Goal: Find specific page/section: Find specific page/section

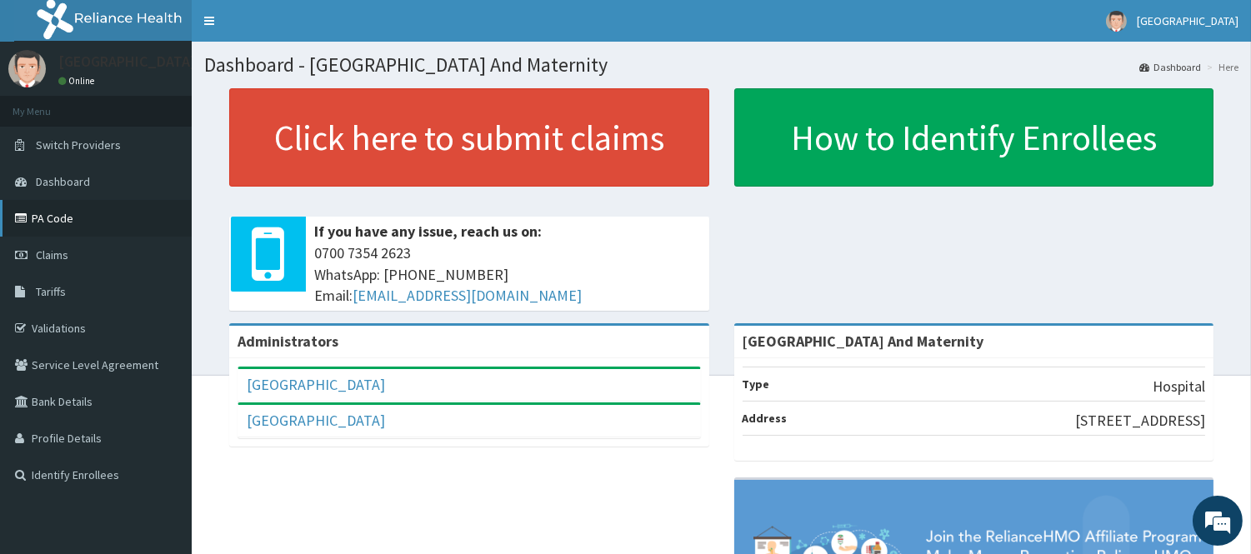
click at [67, 213] on link "PA Code" at bounding box center [96, 218] width 192 height 37
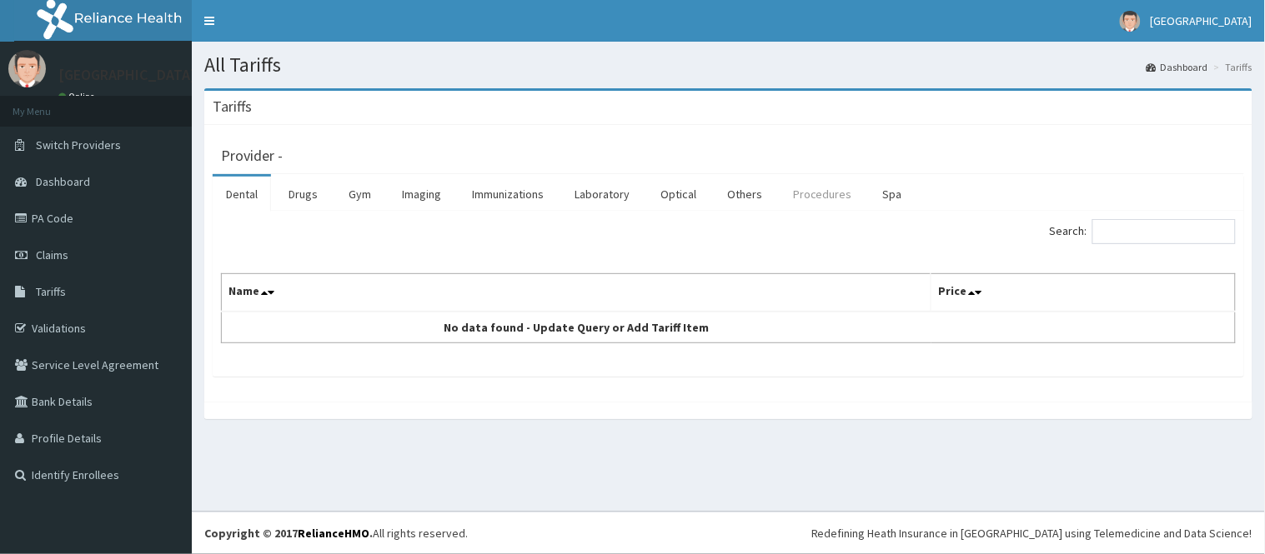
click at [826, 189] on link "Procedures" at bounding box center [822, 194] width 86 height 35
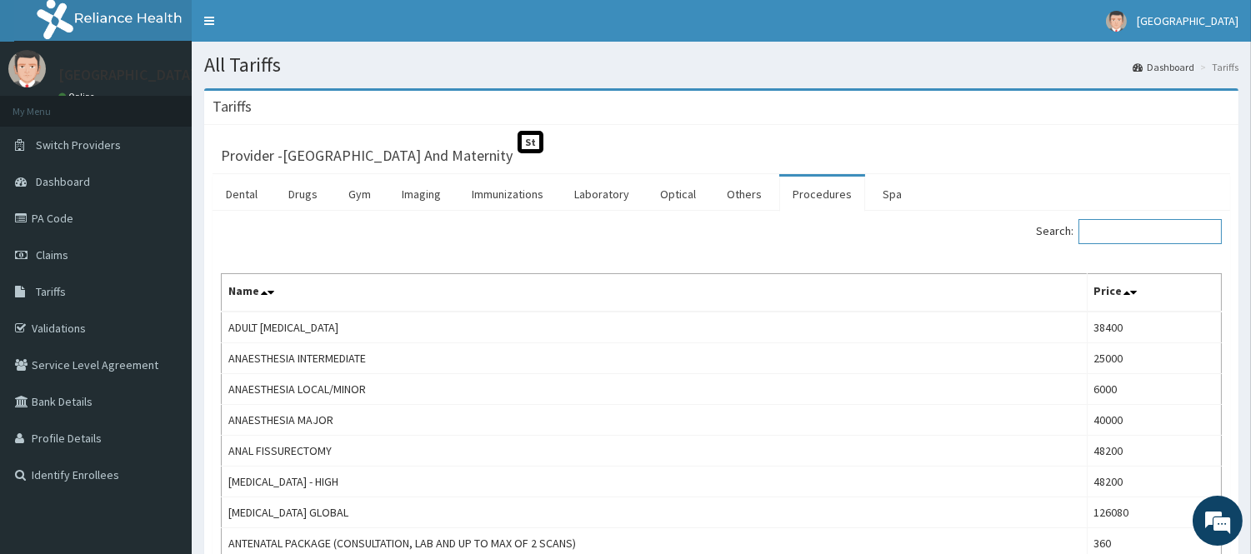
click at [1136, 234] on input "Search:" at bounding box center [1150, 231] width 143 height 25
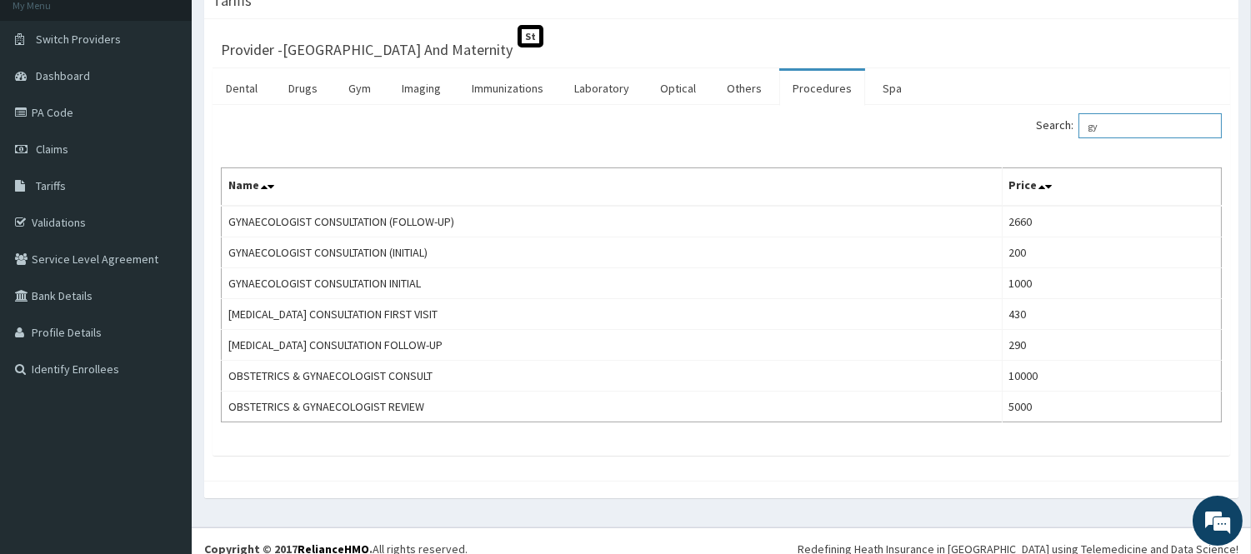
scroll to position [122, 0]
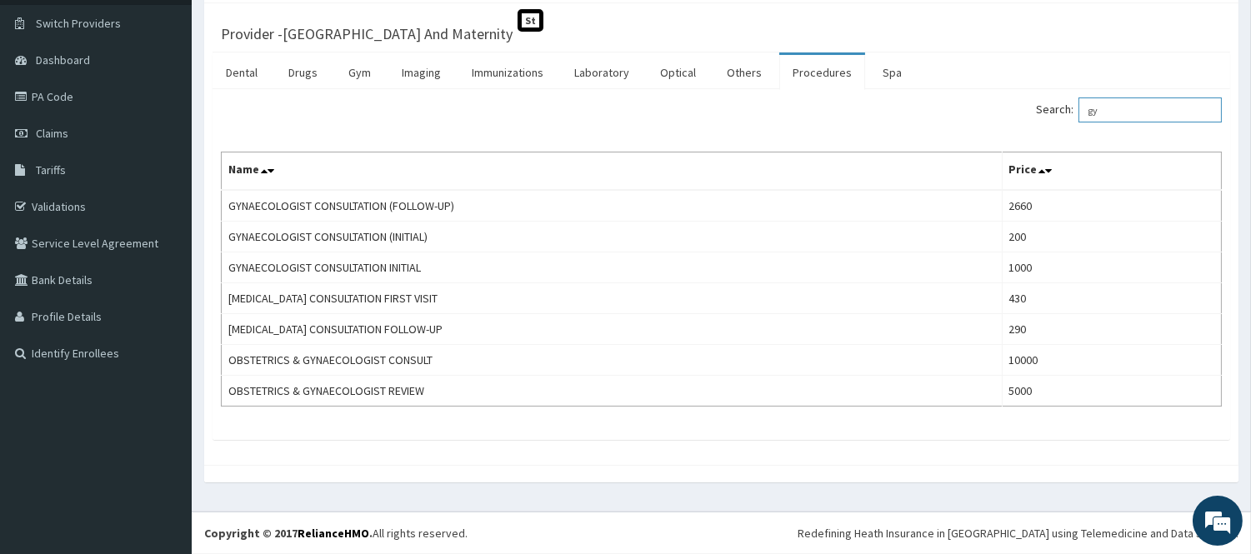
type input "g"
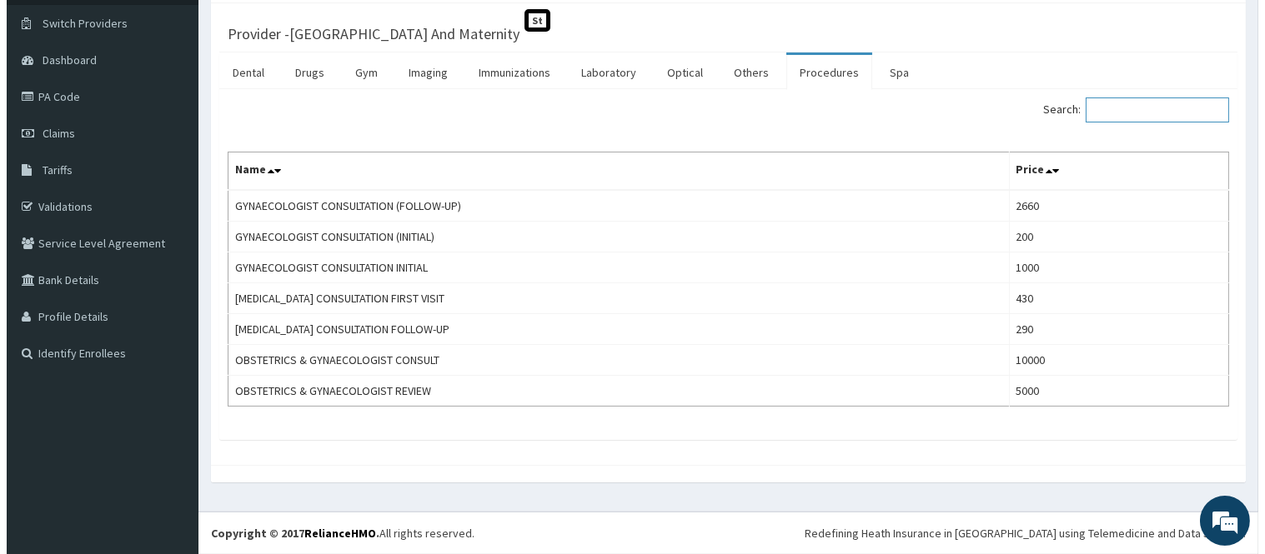
scroll to position [0, 0]
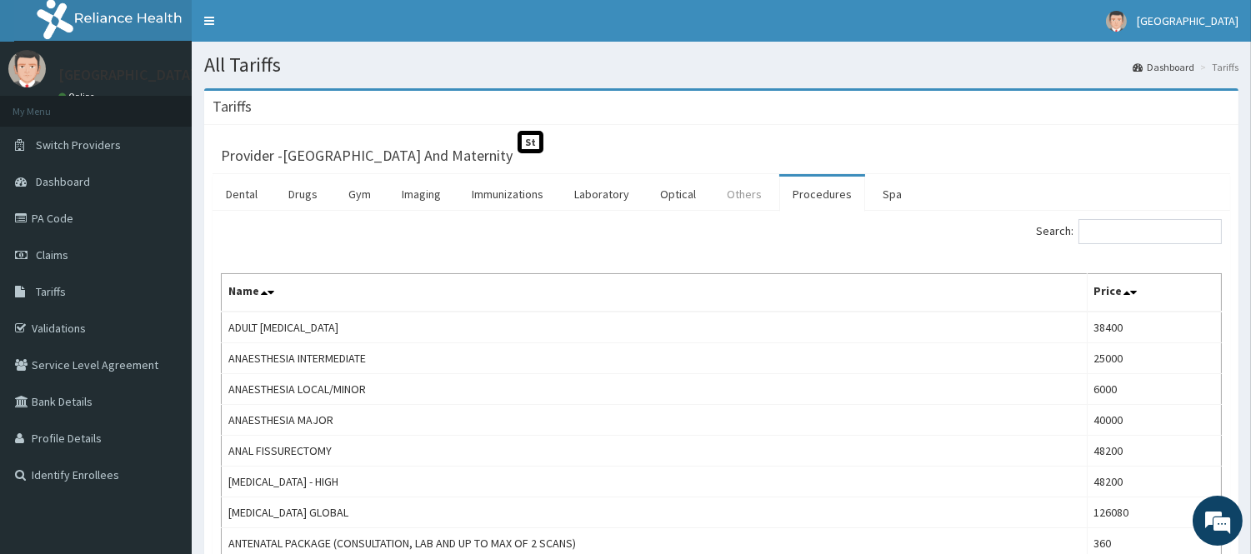
click at [740, 193] on link "Others" at bounding box center [745, 194] width 62 height 35
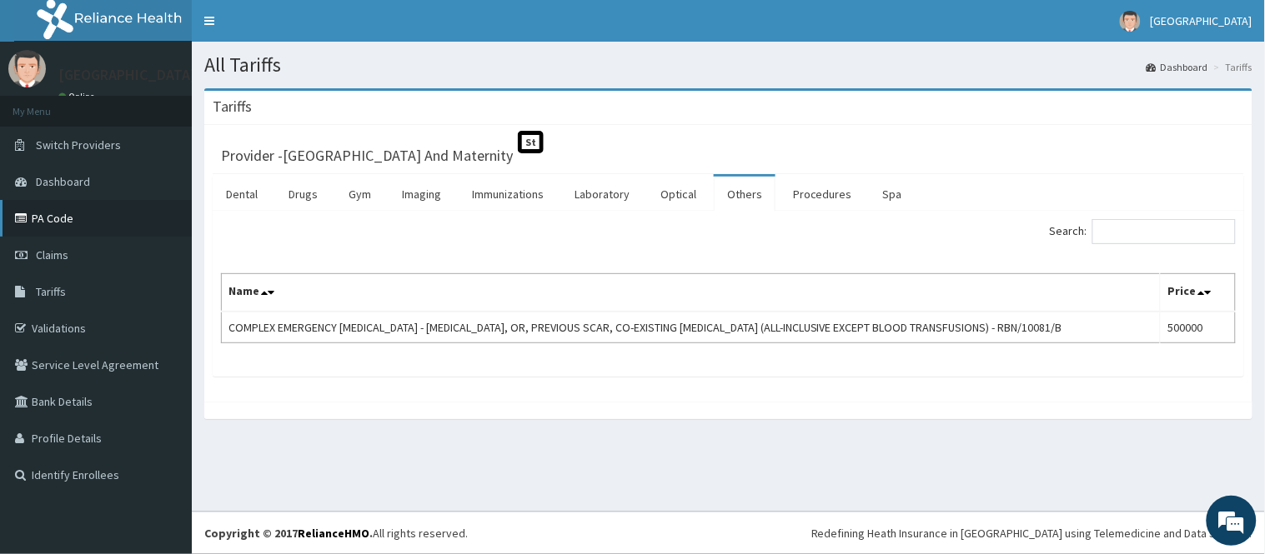
click at [61, 210] on link "PA Code" at bounding box center [96, 218] width 192 height 37
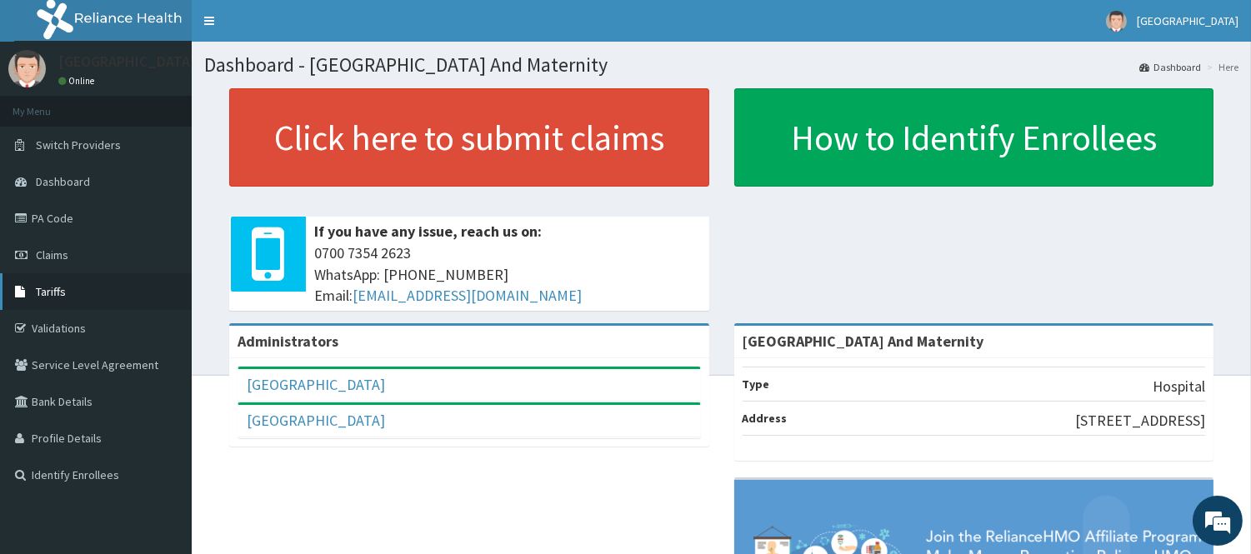
click at [38, 276] on link "Tariffs" at bounding box center [96, 291] width 192 height 37
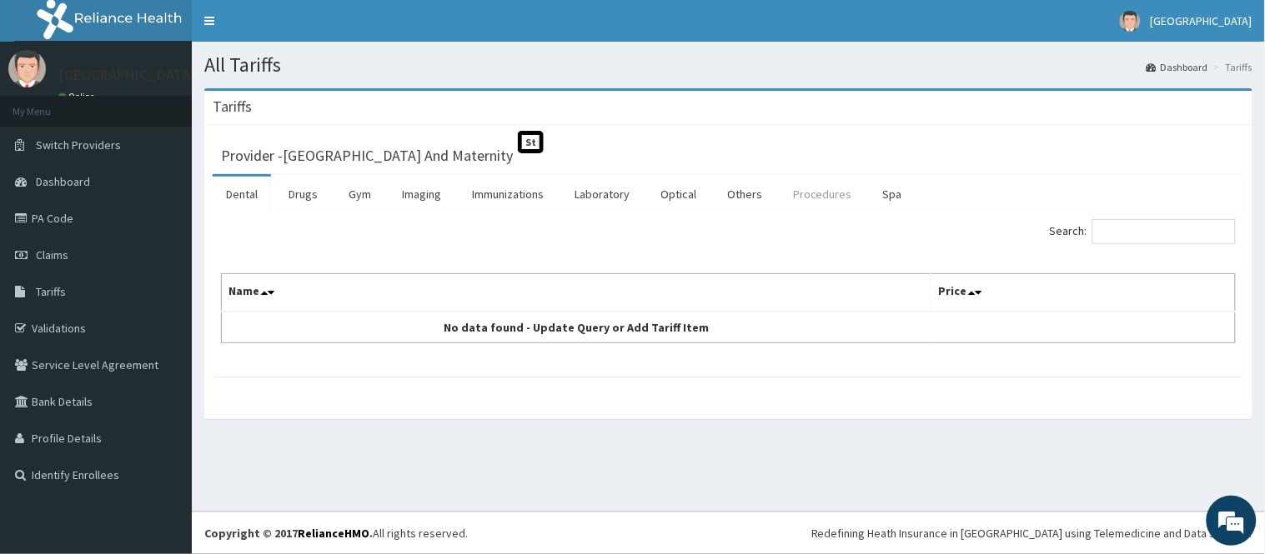
click at [792, 193] on link "Procedures" at bounding box center [822, 194] width 86 height 35
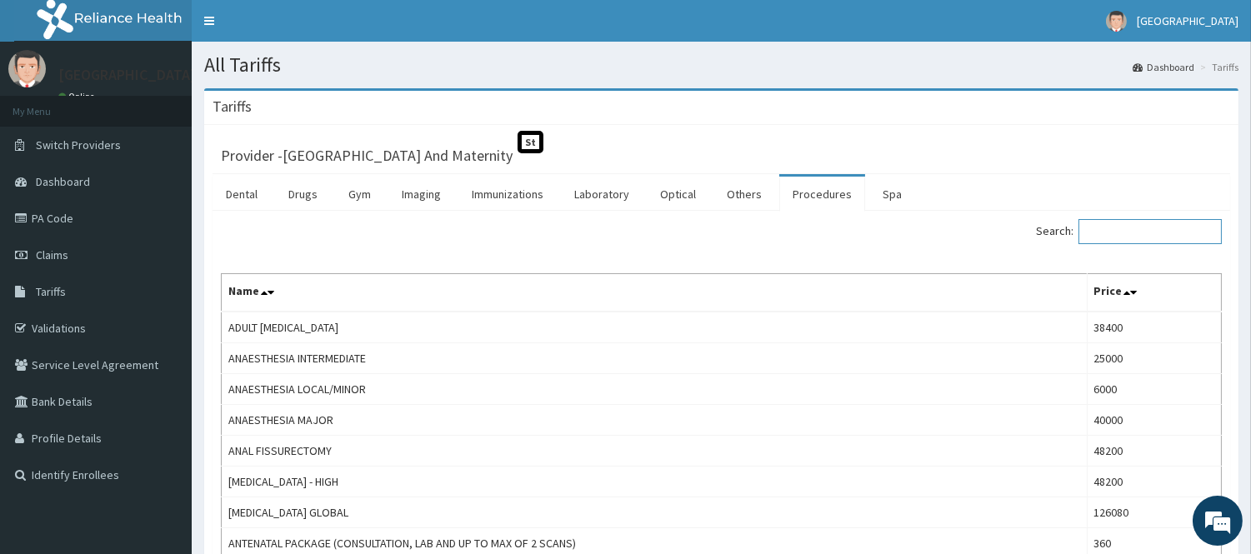
click at [1152, 233] on input "Search:" at bounding box center [1150, 231] width 143 height 25
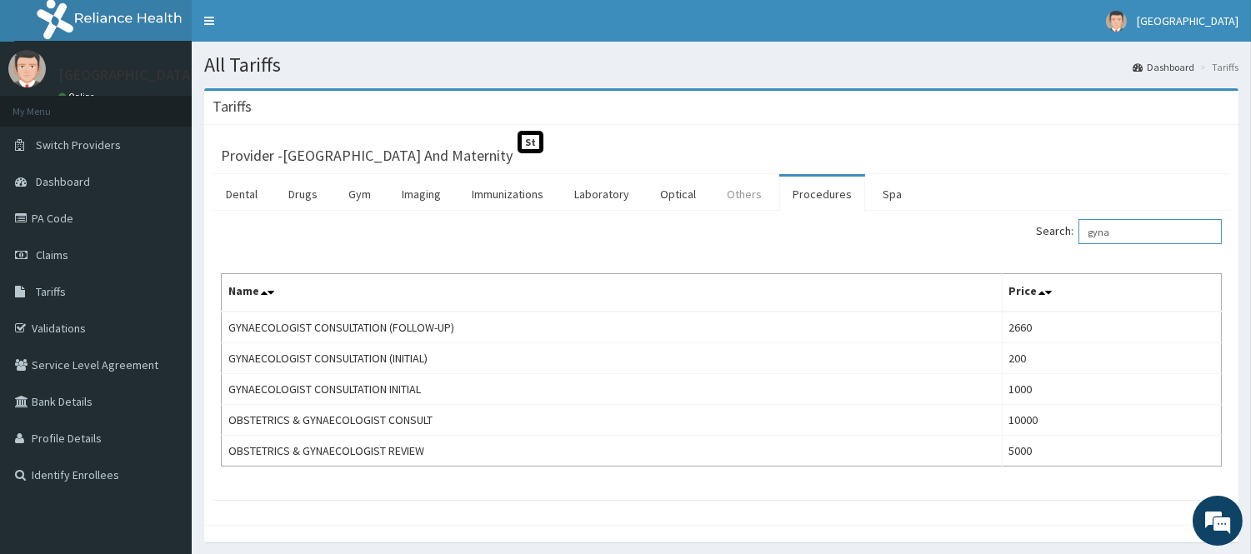
type input "gyna"
click at [747, 196] on link "Others" at bounding box center [745, 194] width 62 height 35
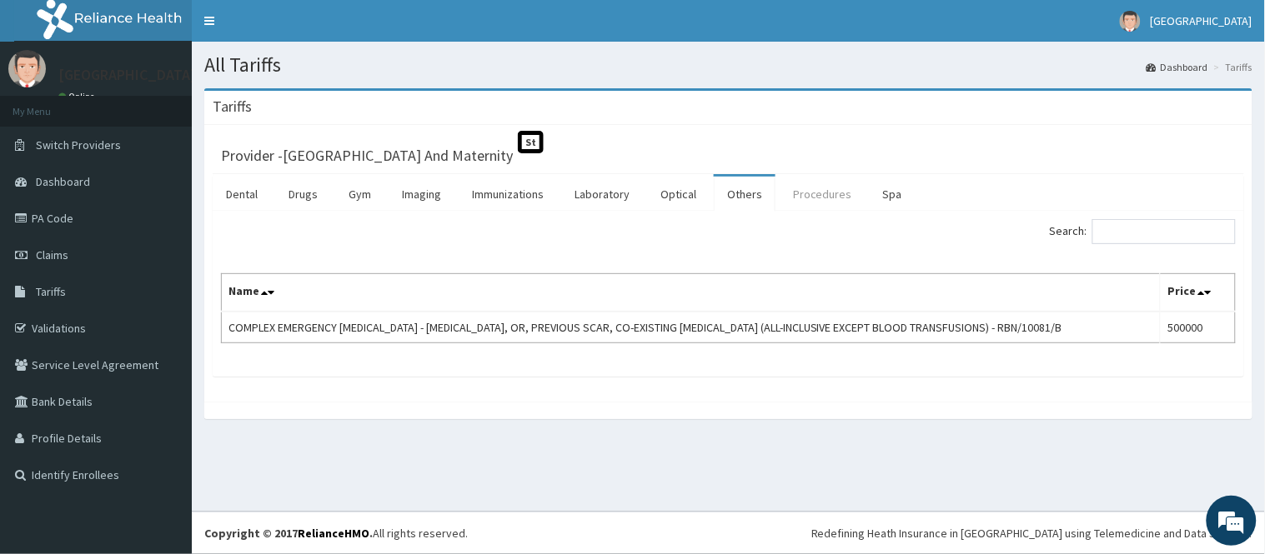
click at [828, 202] on link "Procedures" at bounding box center [822, 194] width 86 height 35
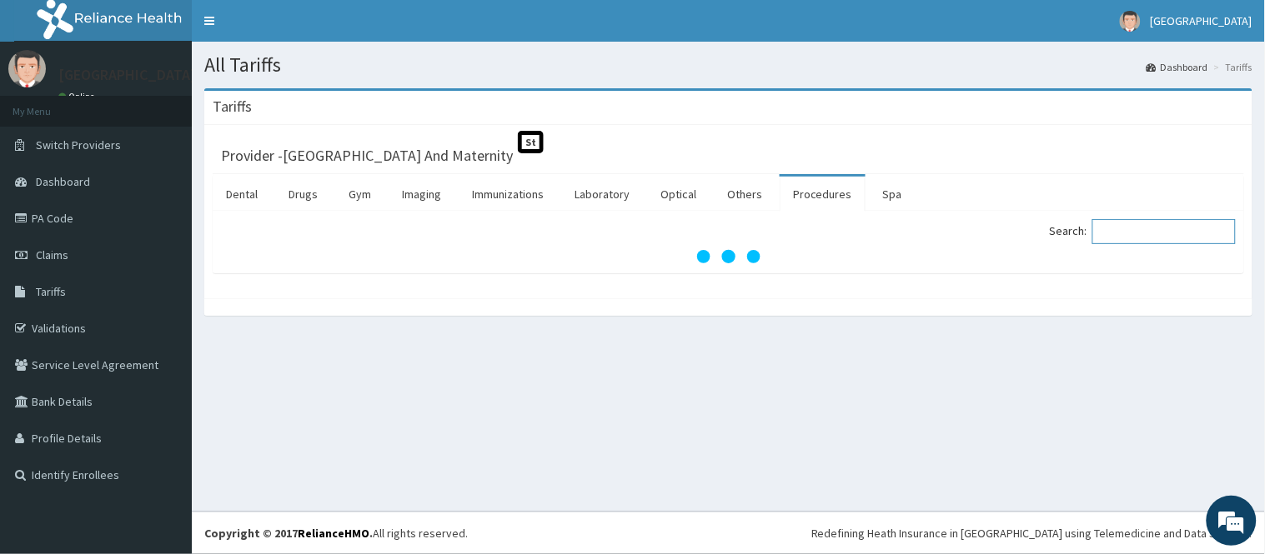
click at [1138, 232] on input "Search:" at bounding box center [1163, 231] width 143 height 25
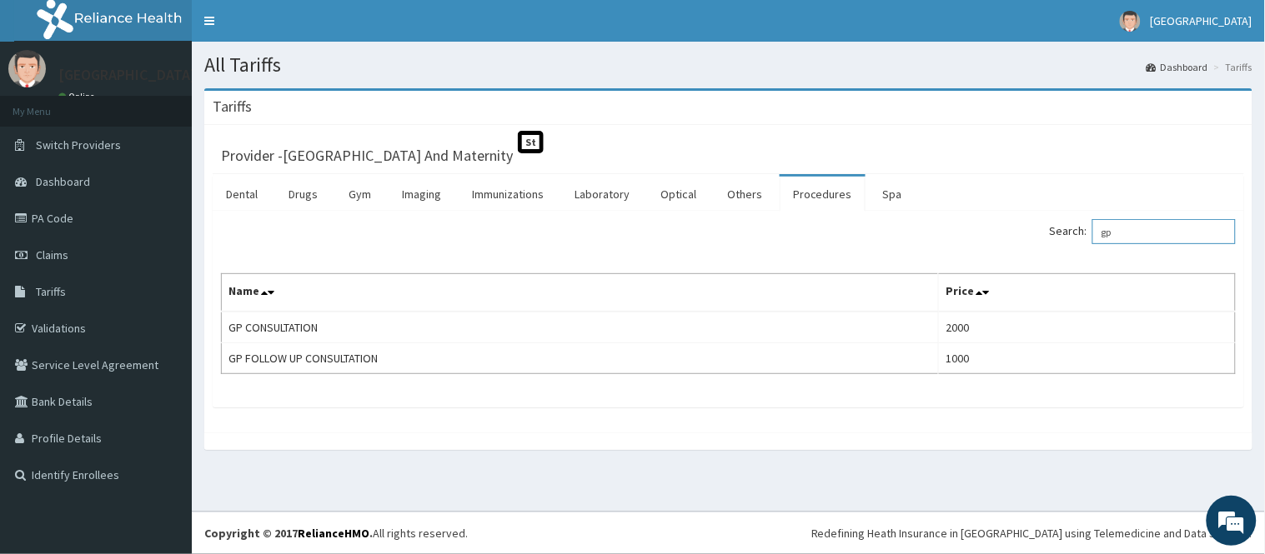
type input "g"
